Goal: Complete application form

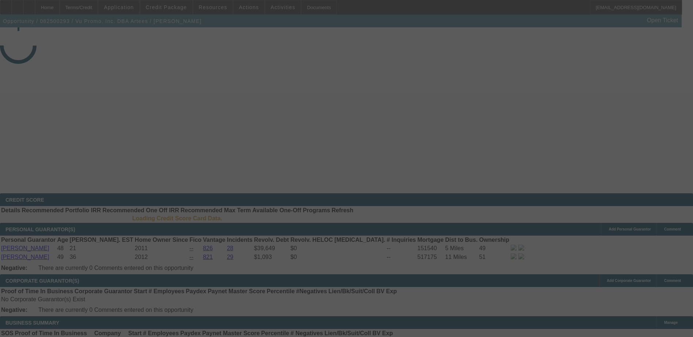
select select "3"
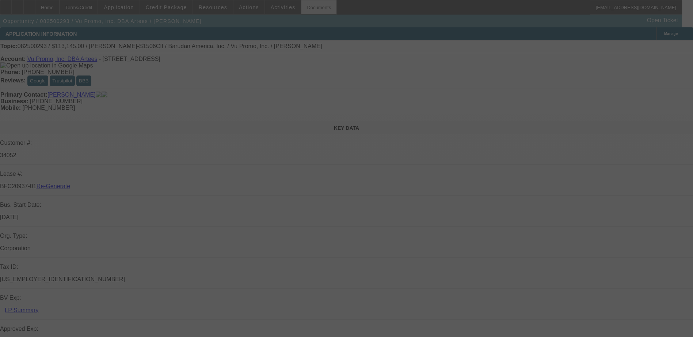
select select "0"
select select "2"
select select "0.1"
select select "4"
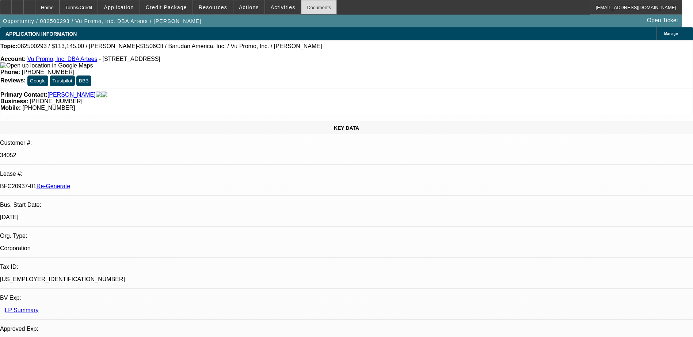
click at [301, 8] on div "Documents" at bounding box center [319, 7] width 36 height 15
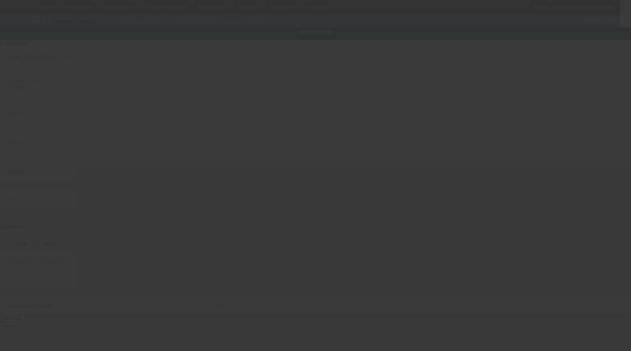
type input "Barudan"
type input "BEKY-S1506CII"
radio input "true"
type textarea "6 Head 15 Needle Embroidery Machine, (12 each) 12cm, 15cm, 18cm, 300x290, 330x4…"
type input "[STREET_ADDRESS]"
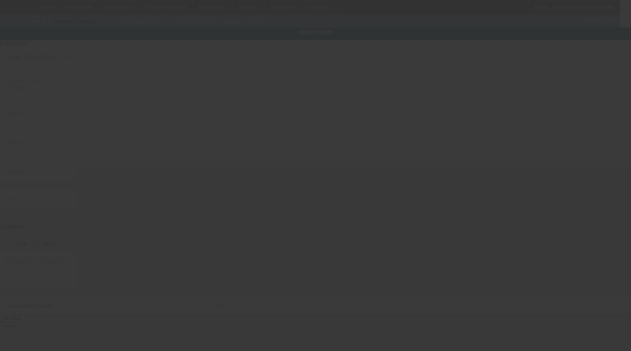
type input "[MEDICAL_DATA]"
type input "33166"
type input "Miami-Dade"
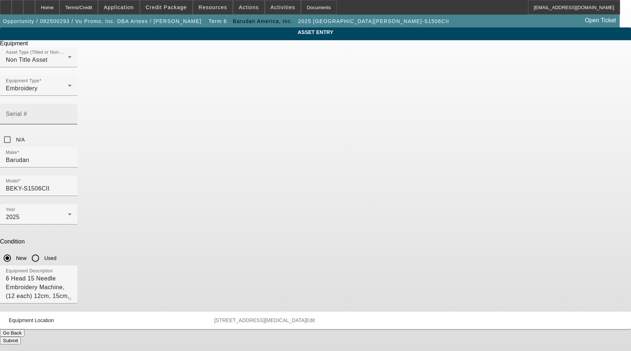
click at [27, 111] on mat-label "Serial #" at bounding box center [16, 114] width 21 height 6
click at [72, 112] on input "Serial #" at bounding box center [39, 116] width 66 height 9
type input "3139456G25"
click at [21, 336] on button "Submit" at bounding box center [10, 340] width 21 height 8
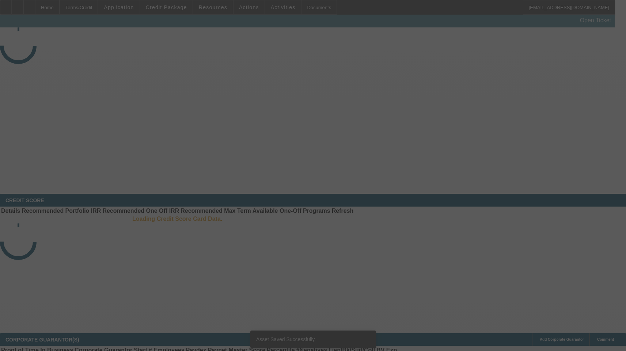
select select "3"
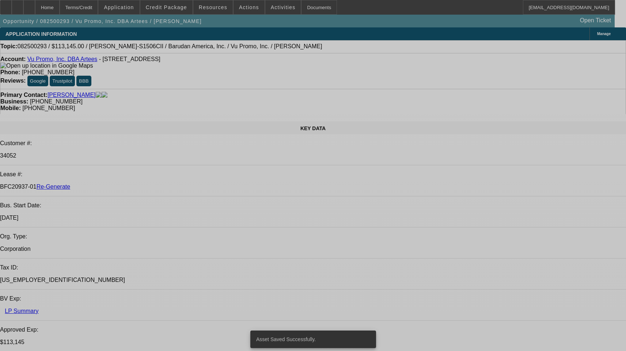
select select "0"
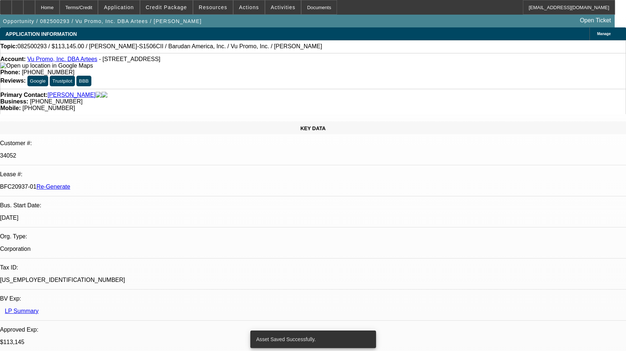
select select "2"
select select "0.1"
select select "4"
